Goal: Task Accomplishment & Management: Complete application form

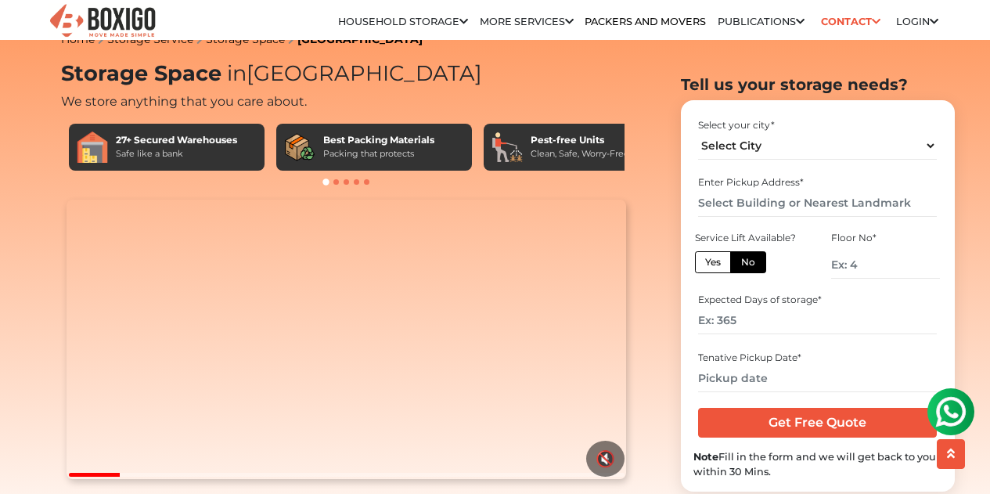
scroll to position [23, 0]
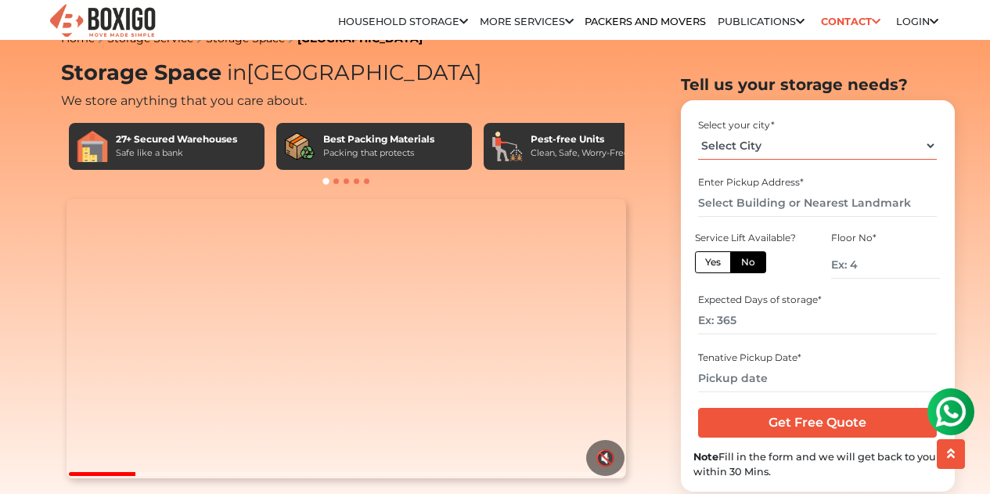
click at [770, 140] on select "Select City [GEOGRAPHIC_DATA] [GEOGRAPHIC_DATA] [GEOGRAPHIC_DATA] [GEOGRAPHIC_D…" at bounding box center [817, 144] width 239 height 27
select select "[GEOGRAPHIC_DATA]"
click at [698, 131] on select "Select City [GEOGRAPHIC_DATA] [GEOGRAPHIC_DATA] [GEOGRAPHIC_DATA] [GEOGRAPHIC_D…" at bounding box center [817, 144] width 239 height 27
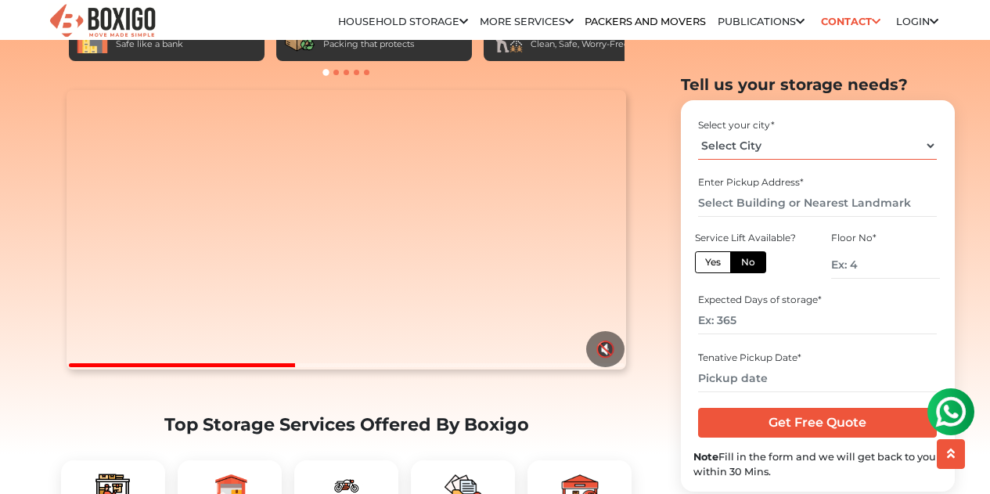
scroll to position [134, 0]
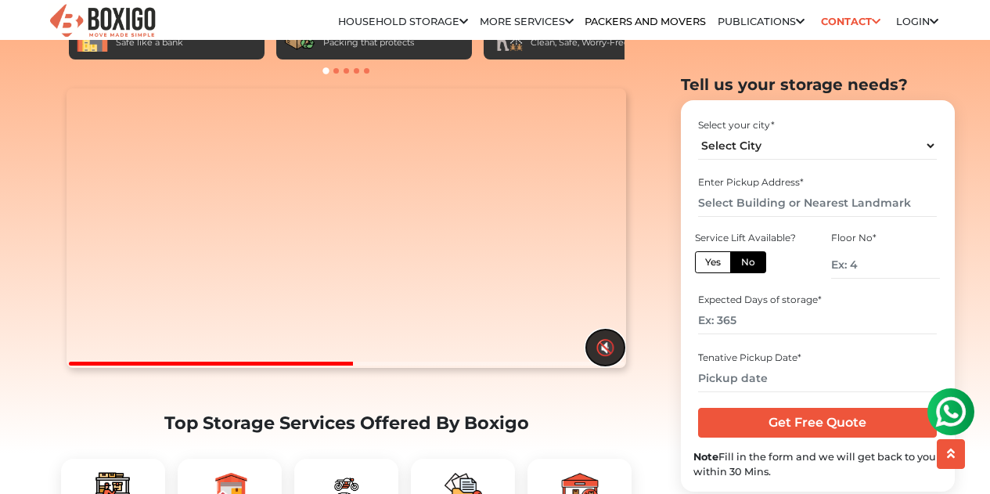
click at [601, 365] on button "🔇" at bounding box center [605, 347] width 38 height 36
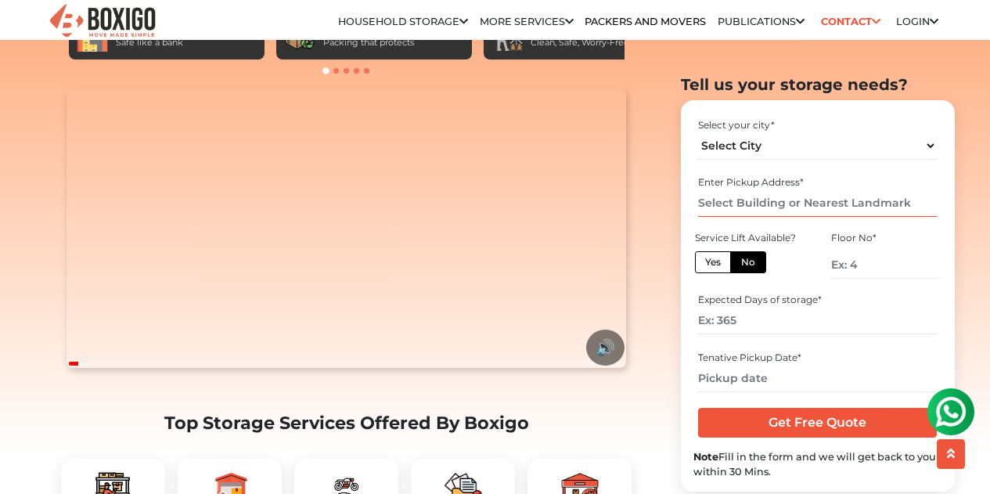
click at [706, 195] on input "text" at bounding box center [817, 202] width 239 height 27
click at [600, 365] on button "🔊" at bounding box center [605, 347] width 38 height 36
click at [726, 206] on input "text" at bounding box center [817, 202] width 239 height 27
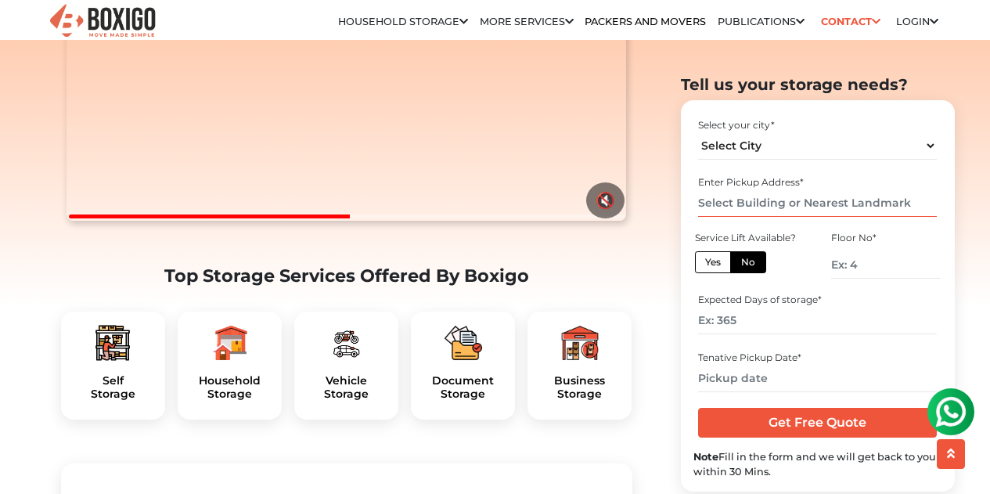
scroll to position [308, 0]
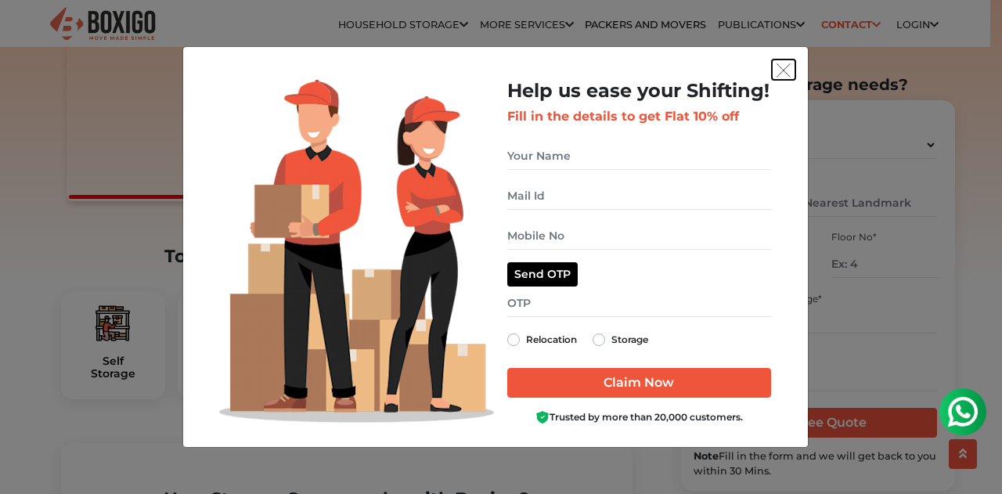
click at [787, 74] on img "get free quote dialog" at bounding box center [783, 70] width 14 height 14
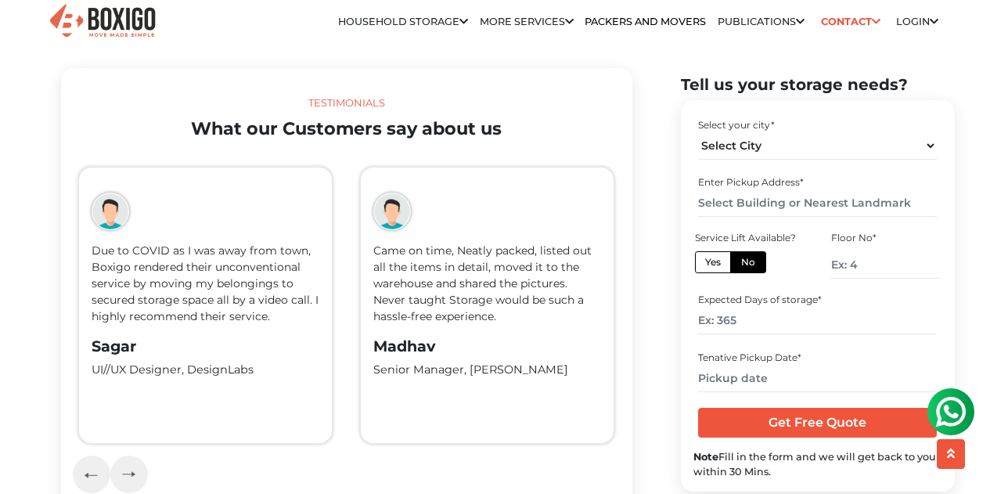
scroll to position [3267, 0]
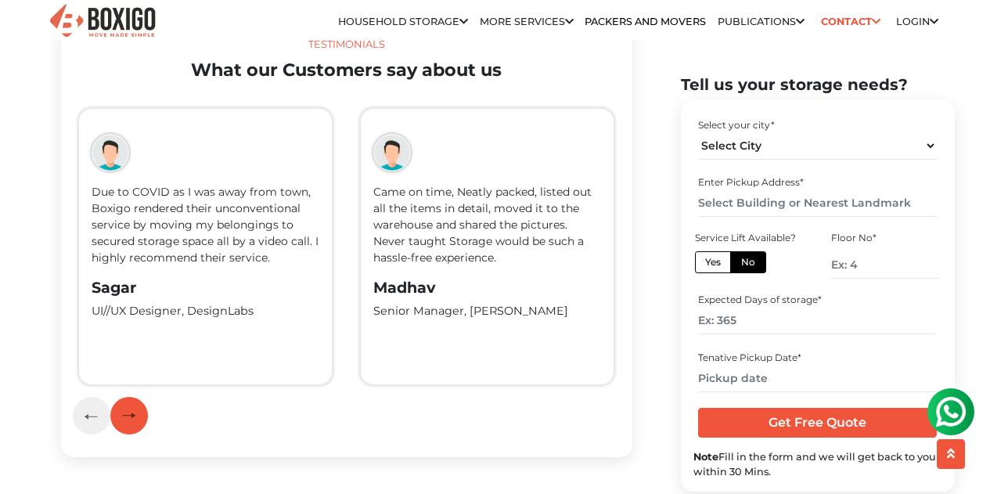
click at [135, 398] on button "button" at bounding box center [129, 416] width 38 height 38
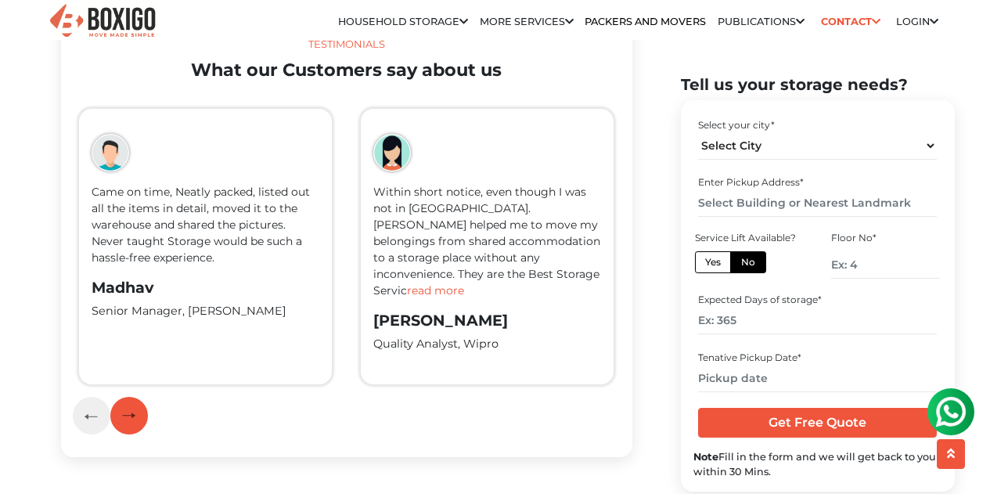
click at [140, 397] on button "button" at bounding box center [129, 416] width 38 height 38
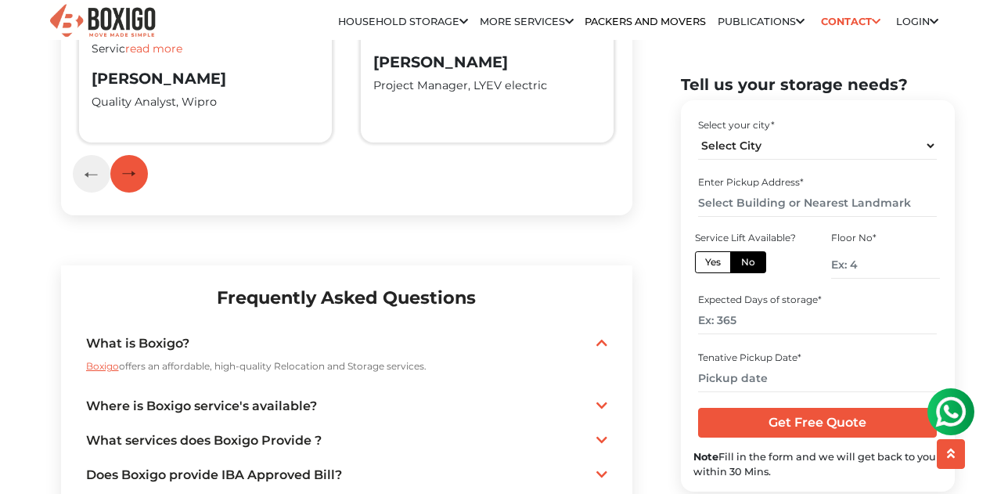
scroll to position [3510, 0]
click at [709, 265] on label "Yes" at bounding box center [713, 261] width 36 height 22
click at [709, 264] on input "Yes" at bounding box center [710, 259] width 10 height 10
radio input "true"
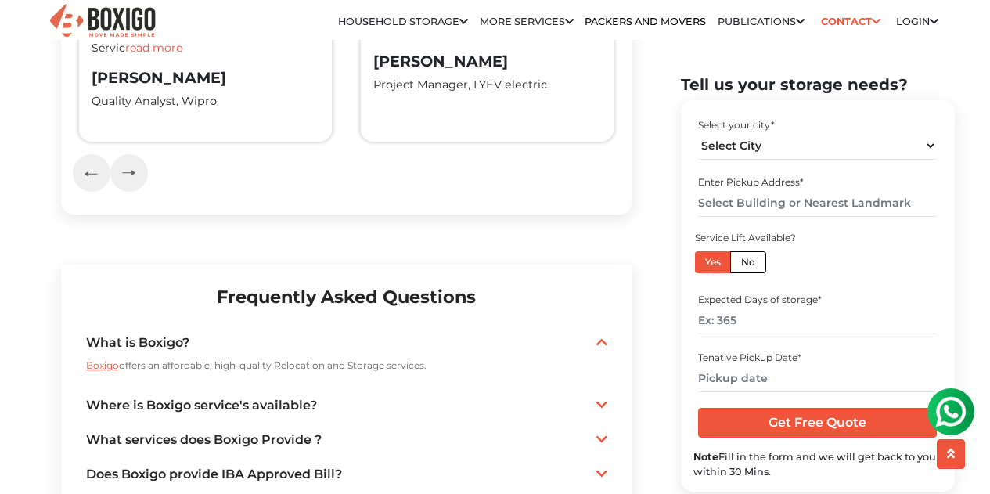
click at [758, 262] on label "No" at bounding box center [748, 261] width 36 height 22
click at [751, 262] on input "No" at bounding box center [746, 259] width 10 height 10
radio input "true"
click at [717, 269] on label "Yes" at bounding box center [713, 261] width 36 height 22
click at [715, 264] on input "Yes" at bounding box center [710, 259] width 10 height 10
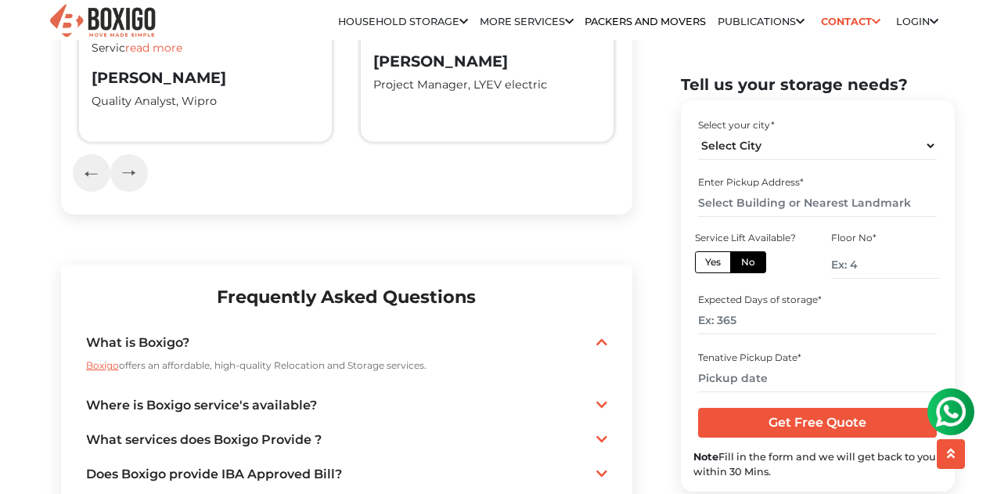
radio input "true"
click at [756, 197] on input "text" at bounding box center [817, 202] width 239 height 27
click at [754, 315] on input "number" at bounding box center [817, 320] width 239 height 27
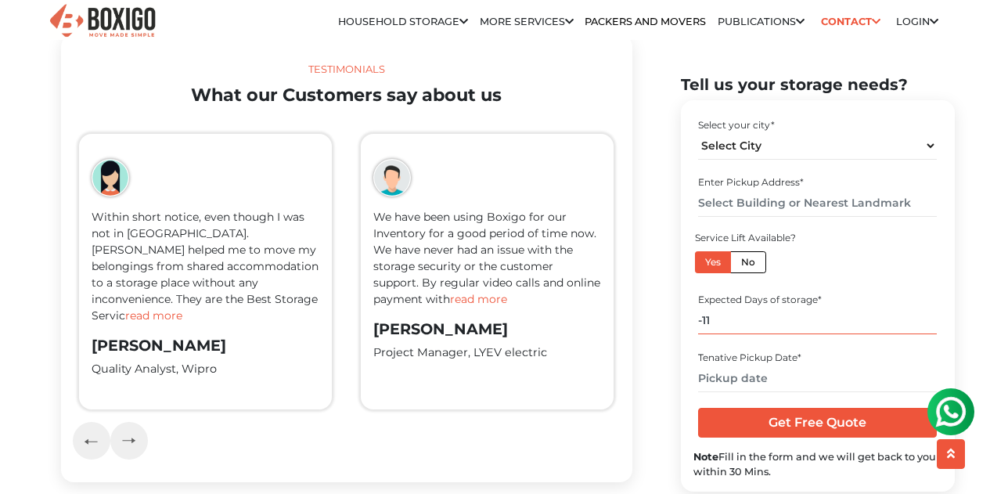
scroll to position [3241, 0]
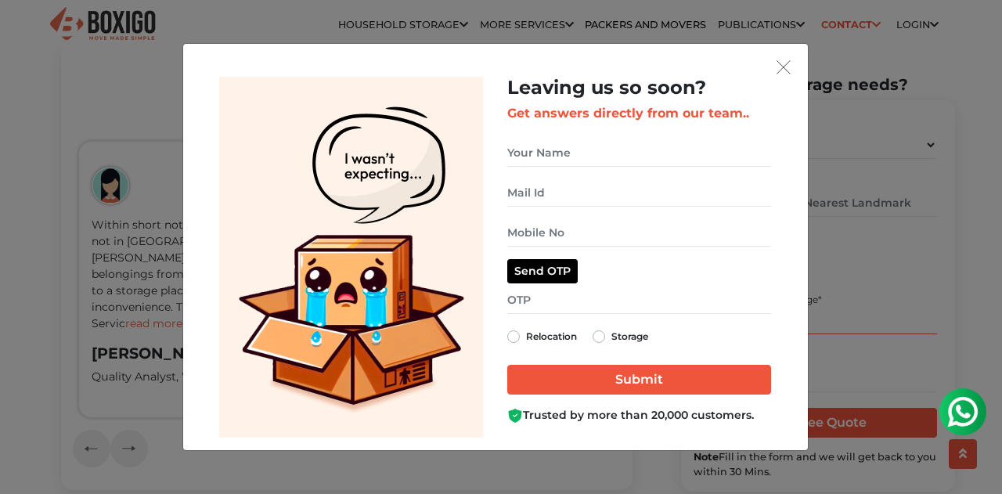
type input "-11"
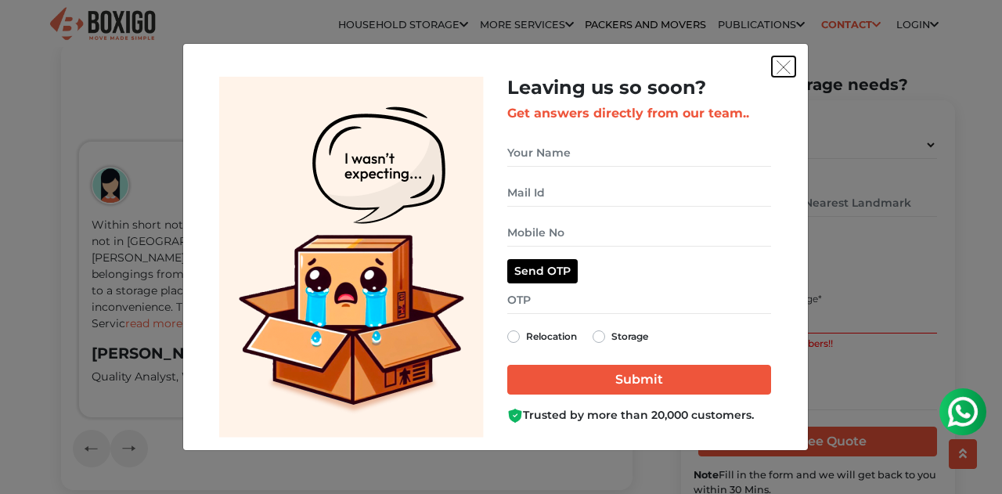
click at [782, 67] on img "get free quote dialog" at bounding box center [783, 67] width 14 height 14
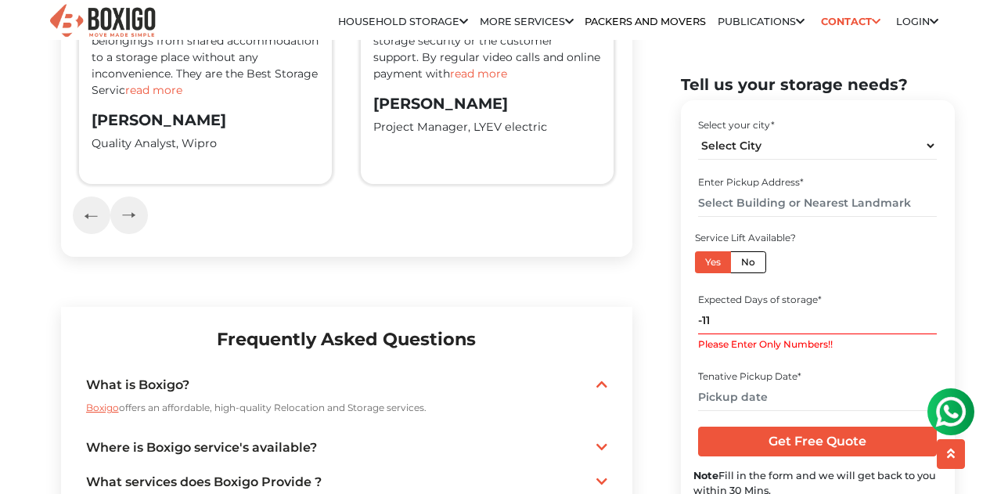
scroll to position [3469, 0]
